Goal: Check status: Check status

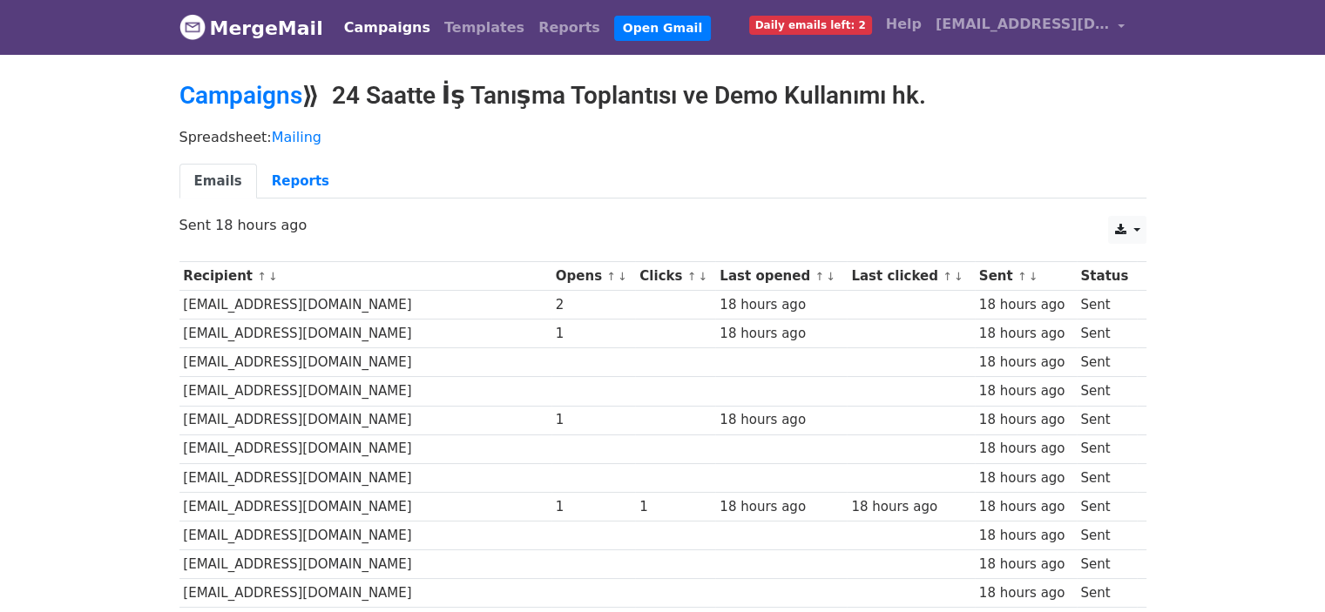
click at [182, 98] on link "Campaigns" at bounding box center [240, 95] width 123 height 29
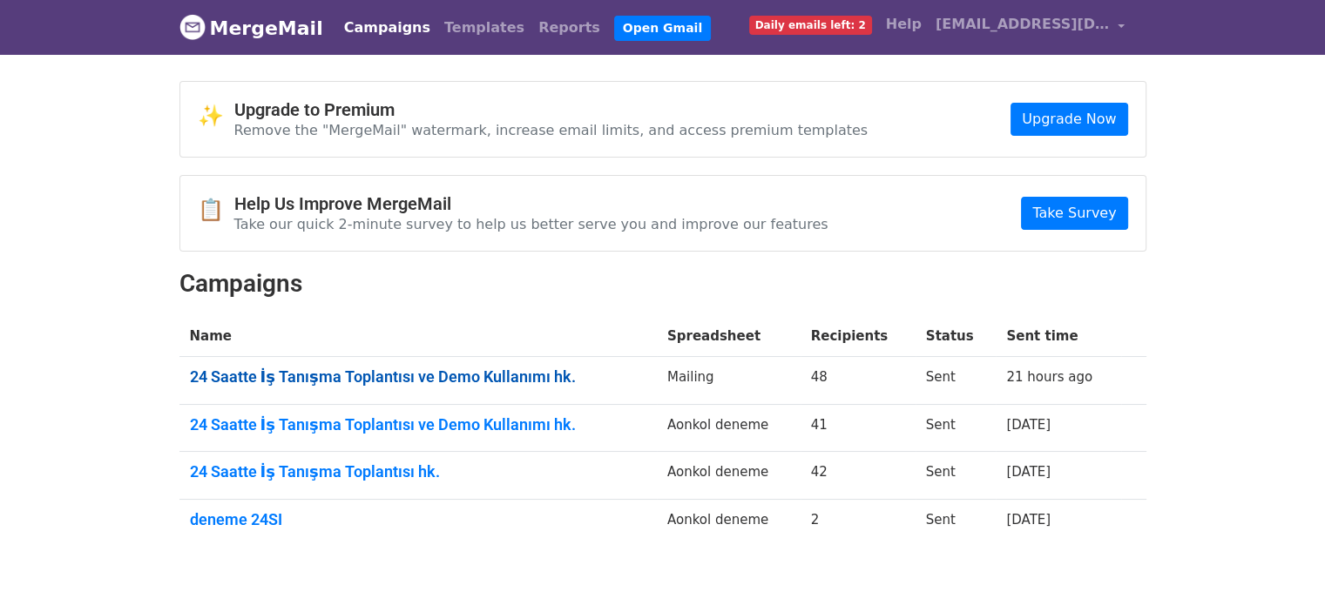
click at [391, 368] on link "24 Saatte İş Tanışma Toplantısı ve Demo Kullanımı hk." at bounding box center [418, 377] width 456 height 19
